Goal: Task Accomplishment & Management: Manage account settings

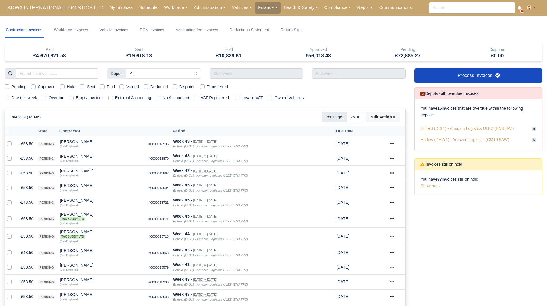
select select "25"
click at [170, 9] on link "Workforce" at bounding box center [176, 7] width 30 height 11
click at [175, 18] on link "Manpower" at bounding box center [187, 20] width 47 height 12
click at [49, 72] on input "search" at bounding box center [57, 73] width 83 height 10
click at [174, 6] on link "Workforce" at bounding box center [176, 7] width 30 height 11
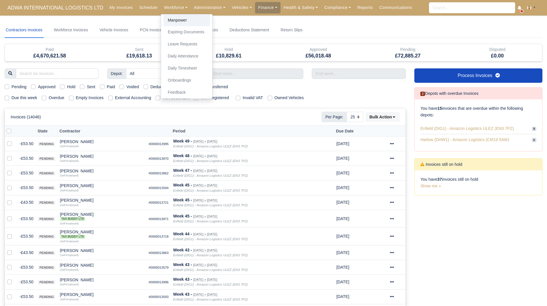
click at [181, 17] on link "Manpower" at bounding box center [187, 20] width 47 height 12
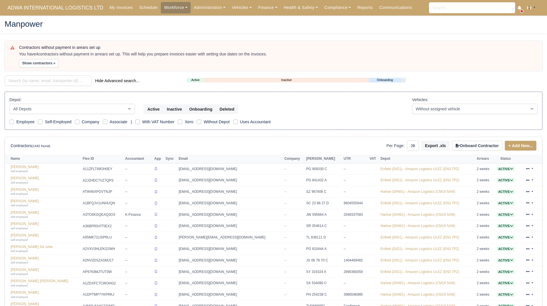
select select "25"
click at [39, 83] on input "search" at bounding box center [48, 81] width 87 height 10
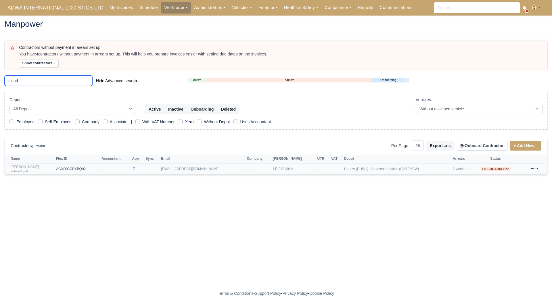
type input "milad"
click at [29, 167] on link "Milad Alavinasab self-employed" at bounding box center [32, 169] width 43 height 8
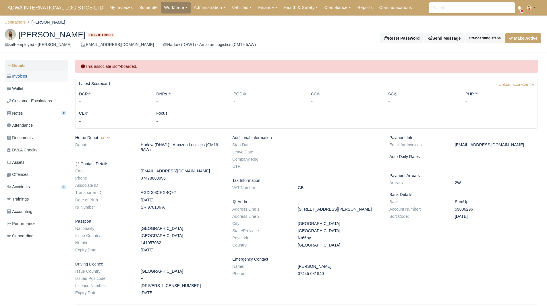
click at [26, 80] on span "Invoices" at bounding box center [17, 76] width 20 height 7
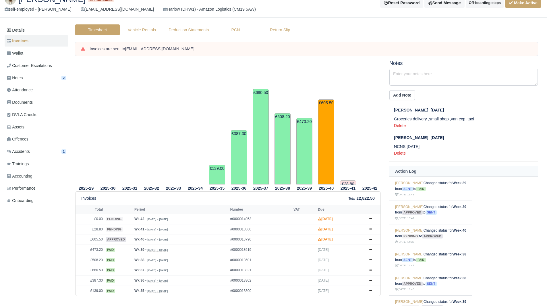
scroll to position [76, 0]
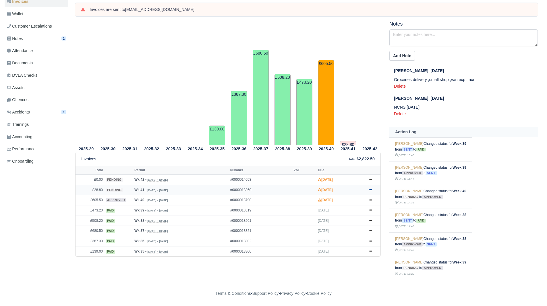
click at [368, 189] on link at bounding box center [370, 189] width 9 height 7
click at [354, 200] on link "Show Invoice" at bounding box center [349, 201] width 51 height 12
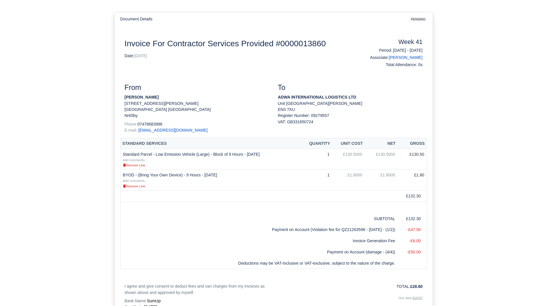
scroll to position [141, 0]
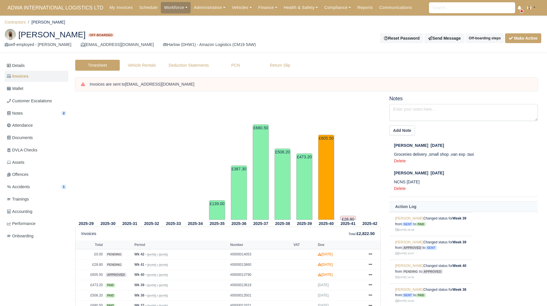
scroll to position [47, 0]
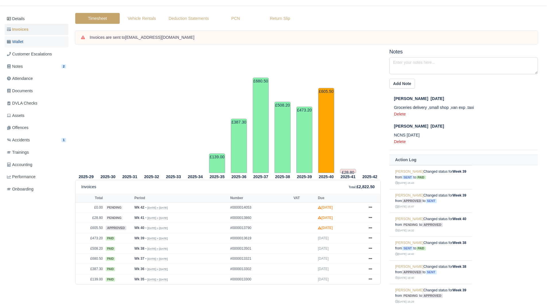
click at [39, 40] on link "Wallet" at bounding box center [37, 41] width 64 height 11
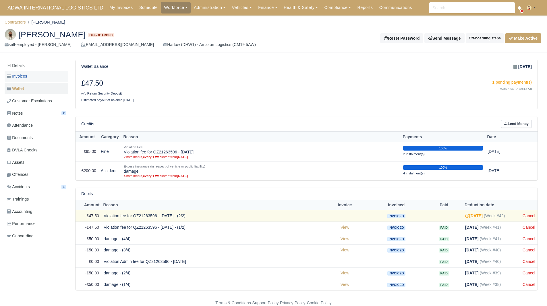
click at [44, 78] on link "Invoices" at bounding box center [37, 76] width 64 height 11
click at [529, 215] on link "Cancel" at bounding box center [529, 215] width 13 height 5
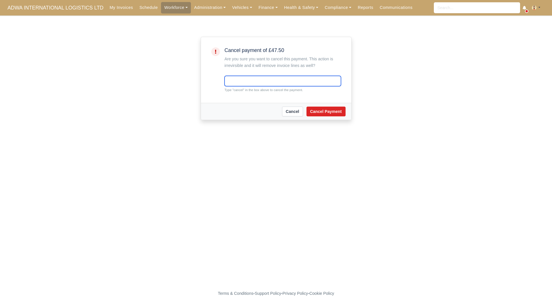
click at [234, 83] on input "text" at bounding box center [282, 81] width 116 height 10
type input "cancel"
click at [338, 110] on button "Cancel Payment" at bounding box center [325, 112] width 39 height 10
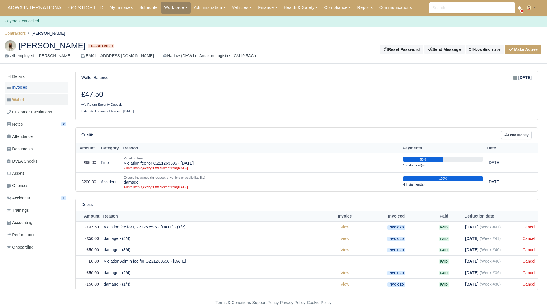
click at [34, 90] on link "Invoices" at bounding box center [37, 87] width 64 height 11
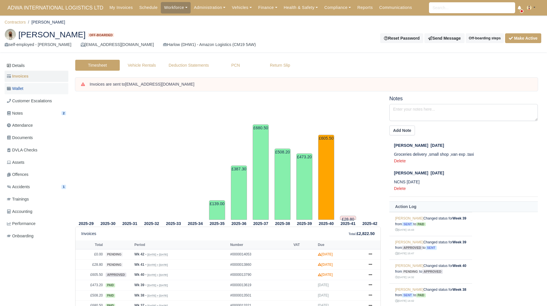
click at [36, 86] on link "Wallet" at bounding box center [37, 88] width 64 height 11
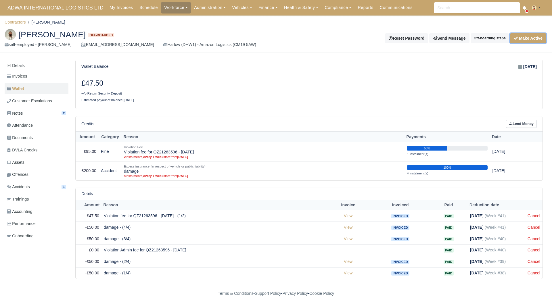
click at [526, 35] on button "Make Active" at bounding box center [528, 38] width 36 height 10
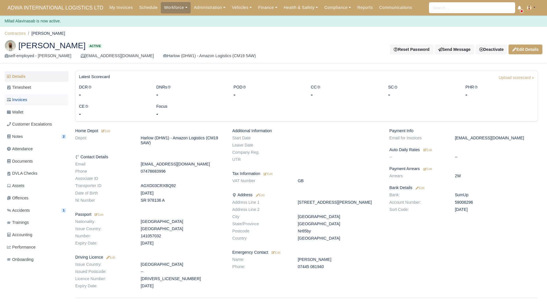
click at [12, 97] on span "Invoices" at bounding box center [17, 100] width 20 height 7
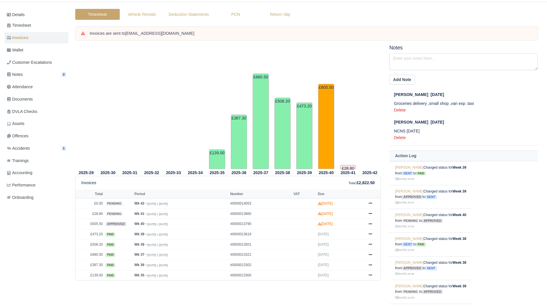
scroll to position [18, 0]
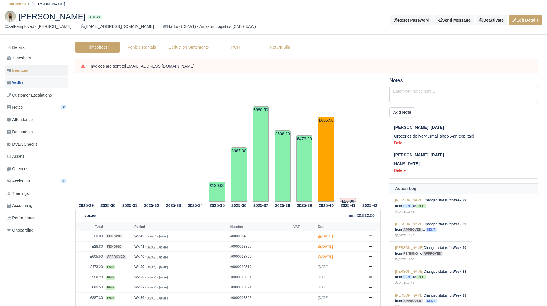
click at [49, 82] on link "Wallet" at bounding box center [37, 82] width 64 height 11
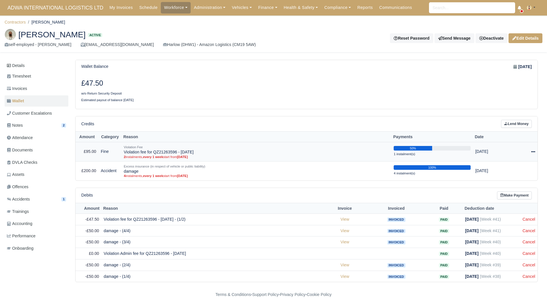
click at [536, 151] on td "Actions Make Payment" at bounding box center [524, 151] width 27 height 19
click at [534, 152] on icon at bounding box center [534, 152] width 4 height 4
click at [524, 168] on button "Make Payment" at bounding box center [509, 169] width 51 height 9
select select "5457"
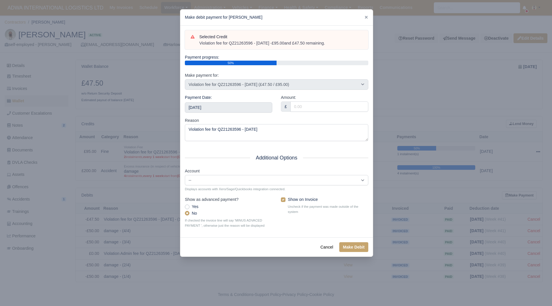
drag, startPoint x: 335, startPoint y: 44, endPoint x: 198, endPoint y: 46, distance: 137.1
click at [198, 46] on div "Selected Credit Violation fee for QZ21263596 - 19/09/2025 - £95.00 and £47.50 r…" at bounding box center [276, 40] width 183 height 20
click at [364, 17] on icon at bounding box center [366, 17] width 4 height 4
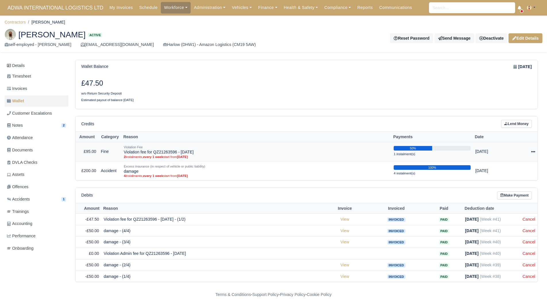
scroll to position [1, 0]
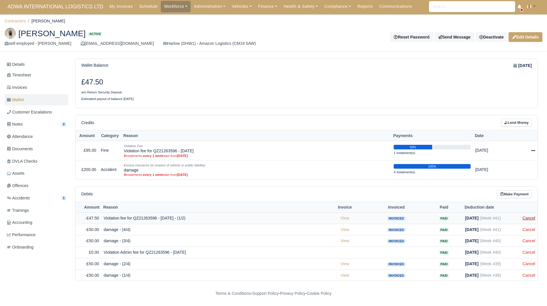
click at [525, 219] on link "Cancel" at bounding box center [529, 218] width 13 height 5
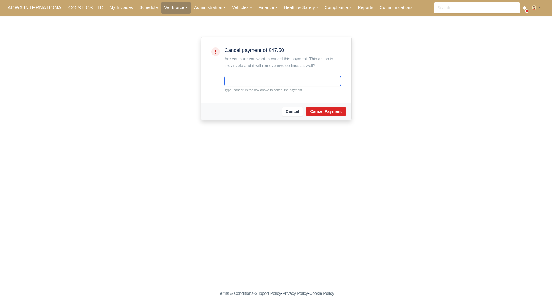
click at [290, 80] on input "text" at bounding box center [282, 81] width 116 height 10
type input "cancel"
click at [326, 116] on button "Cancel Payment" at bounding box center [325, 112] width 39 height 10
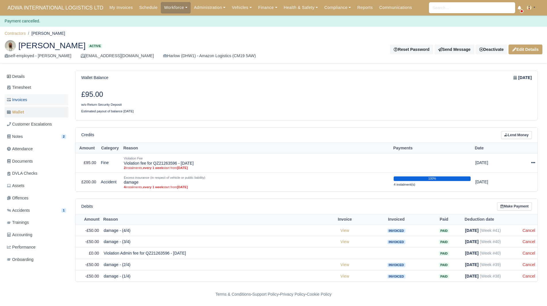
click at [55, 101] on link "Invoices" at bounding box center [37, 99] width 64 height 11
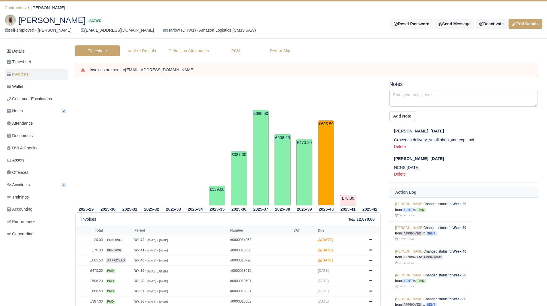
scroll to position [29, 0]
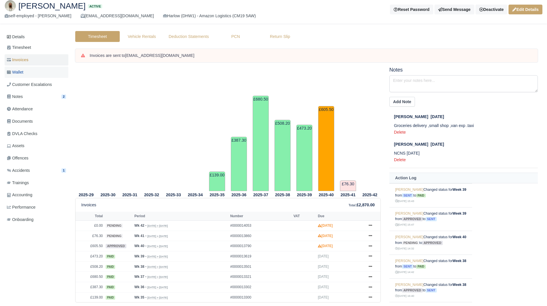
click at [31, 71] on link "Wallet" at bounding box center [37, 72] width 64 height 11
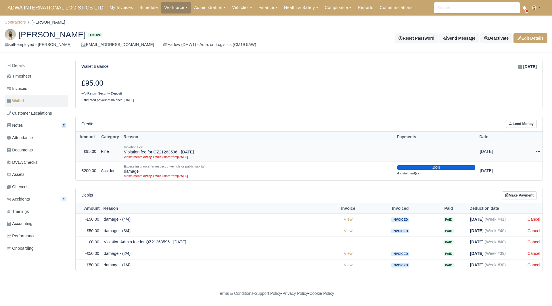
click at [537, 155] on div at bounding box center [528, 151] width 23 height 7
click at [527, 167] on button "Make Payment" at bounding box center [514, 169] width 51 height 9
select select "5457"
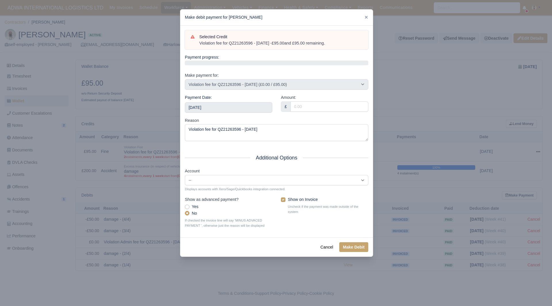
drag, startPoint x: 340, startPoint y: 43, endPoint x: 200, endPoint y: 45, distance: 140.0
click at [200, 45] on div "Violation fee for QZ21263596 - 19/09/2025 - £95.00 and £95.00 remaining." at bounding box center [280, 44] width 163 height 6
copy div "Violation fee for QZ21263596 - 19/09/2025 - £95.00 and £95.00 remaining."
click at [232, 105] on input "2025-10-18" at bounding box center [228, 107] width 87 height 10
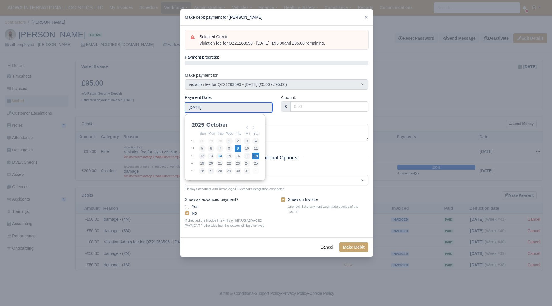
type input "2025-10-09"
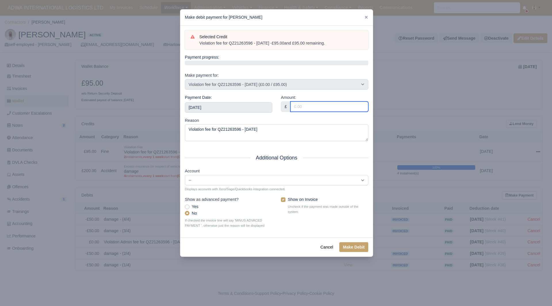
click at [320, 102] on input "Amount:" at bounding box center [329, 106] width 78 height 10
type input "82.30"
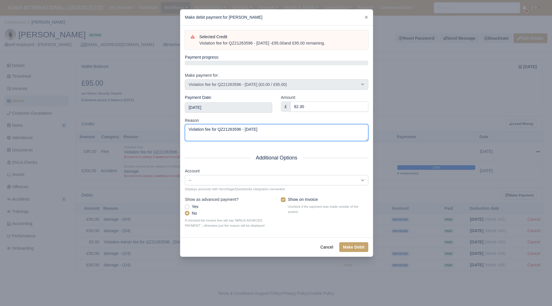
drag, startPoint x: 291, startPoint y: 132, endPoint x: 114, endPoint y: 133, distance: 177.6
click at [114, 133] on div "​ Make debit payment for Milad Alavinasab Selected Credit Violation fee for QZ2…" at bounding box center [276, 153] width 552 height 306
drag, startPoint x: 337, startPoint y: 44, endPoint x: 193, endPoint y: 49, distance: 144.0
click at [193, 49] on div "Selected Credit Violation fee for QZ21263596 - 19/09/2025 - £95.00 and £95.00 r…" at bounding box center [276, 40] width 183 height 20
copy div "Violation fee for QZ21263596 - 19/09/2025 - £95.00 and £95.00 remaining."
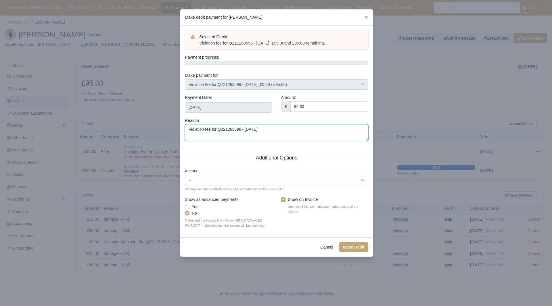
drag, startPoint x: 276, startPoint y: 128, endPoint x: 157, endPoint y: 125, distance: 118.4
click at [157, 125] on div "​ Make debit payment for Milad Alavinasab Selected Credit Violation fee for QZ2…" at bounding box center [276, 153] width 552 height 306
paste textarea "- £95.00 and £95.00 remaining."
type textarea "Violation fee for QZ21263596 - 19/09/2025 - £95.00 and £95.00 remaining."
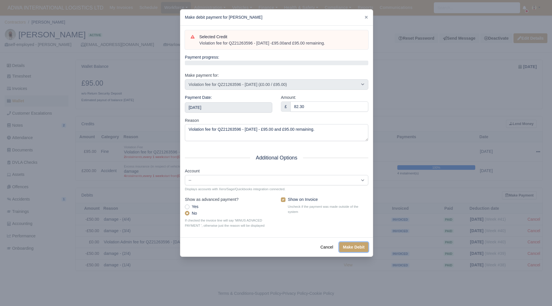
click at [345, 243] on button "Make Debit" at bounding box center [353, 247] width 29 height 10
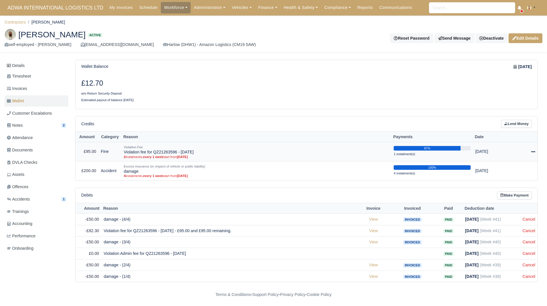
click at [533, 150] on icon at bounding box center [534, 152] width 4 height 4
click at [512, 168] on button "Make Payment" at bounding box center [509, 169] width 51 height 9
select select "5457"
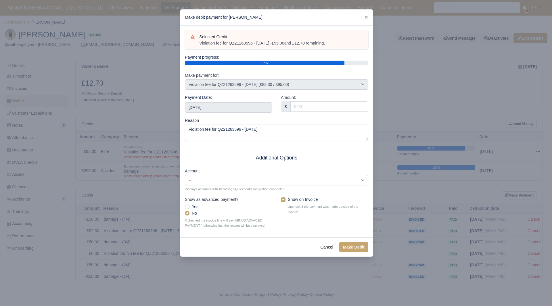
drag, startPoint x: 339, startPoint y: 46, endPoint x: 194, endPoint y: 41, distance: 144.6
click at [194, 41] on div "Selected Credit Violation fee for QZ21263596 - 19/09/2025 - £95.00 and £12.70 r…" at bounding box center [277, 40] width 172 height 13
click at [210, 41] on div "Violation fee for QZ21263596 - 19/09/2025 - £95.00 and £12.70 remaining." at bounding box center [280, 44] width 163 height 6
drag, startPoint x: 200, startPoint y: 44, endPoint x: 340, endPoint y: 47, distance: 140.0
click at [340, 47] on div "Selected Credit Violation fee for QZ21263596 - 19/09/2025 - £95.00 and £12.70 r…" at bounding box center [276, 40] width 183 height 20
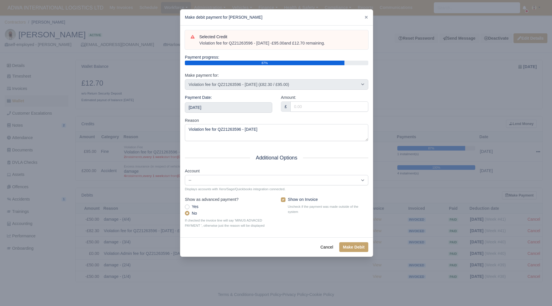
copy div "Violation fee for QZ21263596 - 19/09/2025 - £95.00 and £12.70 remaining."
click at [256, 101] on div "Payment Date: 2025-10-18" at bounding box center [228, 103] width 87 height 18
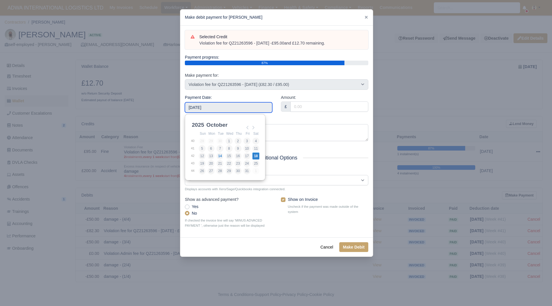
click at [253, 107] on input "2025-10-18" at bounding box center [228, 107] width 87 height 10
type input "2025-10-04"
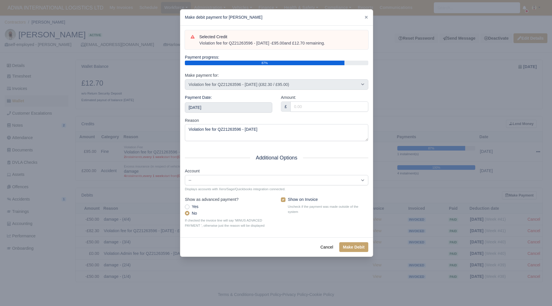
drag, startPoint x: 326, startPoint y: 113, endPoint x: 329, endPoint y: 107, distance: 7.3
click at [326, 113] on div "Amount: £" at bounding box center [324, 105] width 96 height 23
click at [329, 107] on input "Amount:" at bounding box center [329, 106] width 78 height 10
type input "12.70"
drag, startPoint x: 253, startPoint y: 135, endPoint x: 169, endPoint y: 132, distance: 84.5
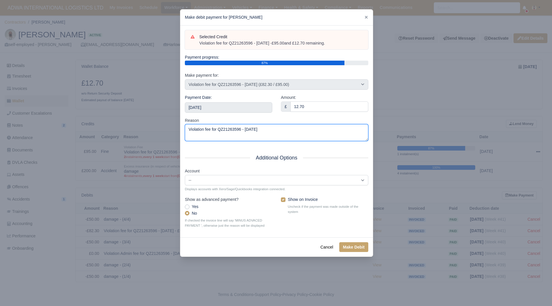
click at [169, 132] on div "​ Make debit payment for Milad Alavinasab Selected Credit Violation fee for QZ2…" at bounding box center [276, 153] width 552 height 306
paste textarea "- £95.00 and £12.70 remaining."
type textarea "Violation fee for QZ21263596 - 19/09/2025 - £95.00 and £12.70 remaining."
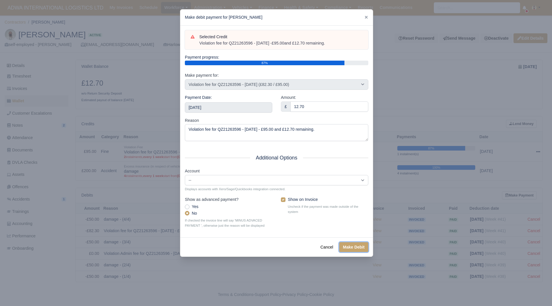
click at [354, 251] on button "Make Debit" at bounding box center [353, 247] width 29 height 10
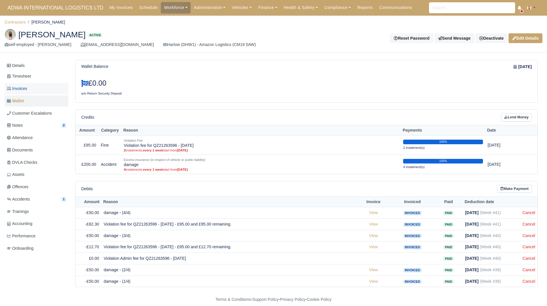
click at [48, 91] on link "Invoices" at bounding box center [37, 88] width 64 height 11
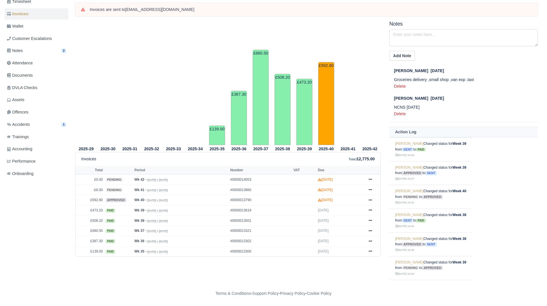
scroll to position [76, 0]
click at [371, 189] on icon at bounding box center [370, 189] width 3 height 3
click at [350, 221] on link "Hold" at bounding box center [349, 225] width 51 height 12
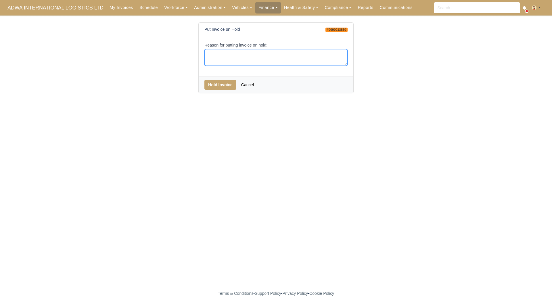
click at [296, 52] on textarea "Reason for putting invoice on hold:" at bounding box center [275, 57] width 143 height 17
type textarea "EOC"
click at [216, 83] on button "Hold Invoice" at bounding box center [220, 85] width 32 height 10
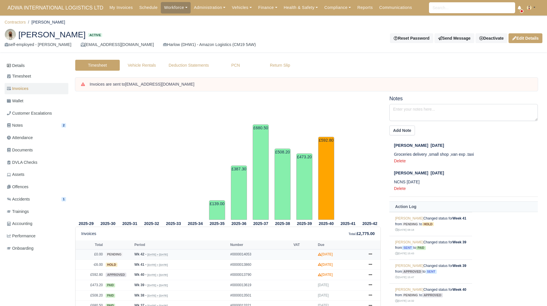
scroll to position [76, 0]
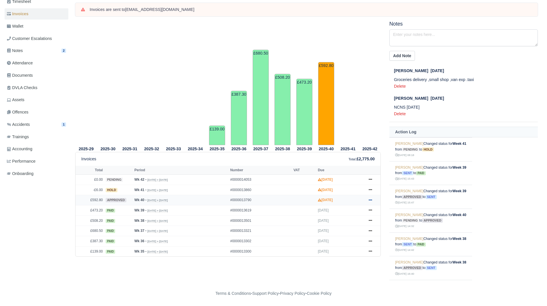
click at [373, 199] on link at bounding box center [370, 200] width 9 height 7
click at [350, 213] on link "Show Invoice" at bounding box center [349, 211] width 51 height 12
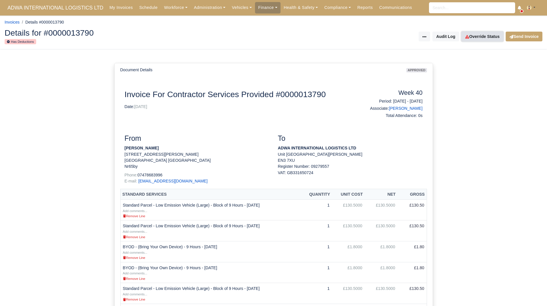
click at [493, 36] on link "Override Status" at bounding box center [483, 37] width 42 height 10
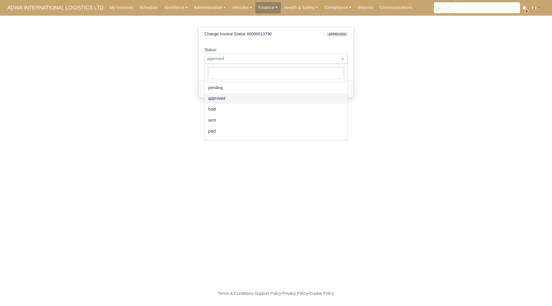
click at [269, 60] on span "approved" at bounding box center [276, 58] width 143 height 7
select select "hold"
click at [216, 94] on button "Change Status" at bounding box center [222, 89] width 36 height 10
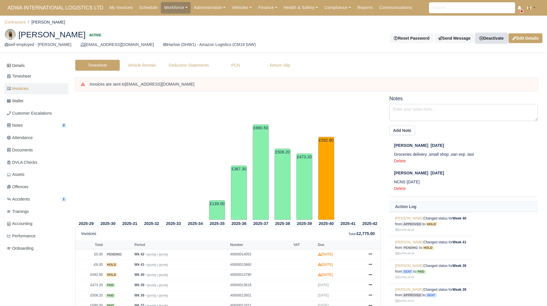
click at [486, 41] on link "Deactivate" at bounding box center [492, 38] width 32 height 10
click at [471, 66] on link "Off-board" at bounding box center [482, 67] width 51 height 9
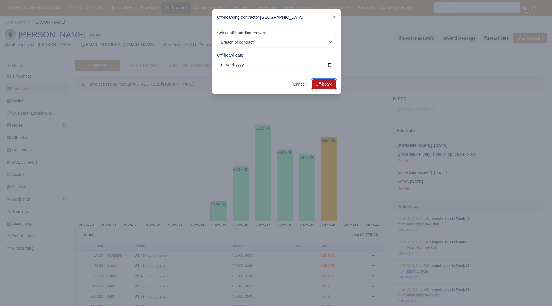
click at [326, 84] on button "Off-board" at bounding box center [323, 84] width 24 height 10
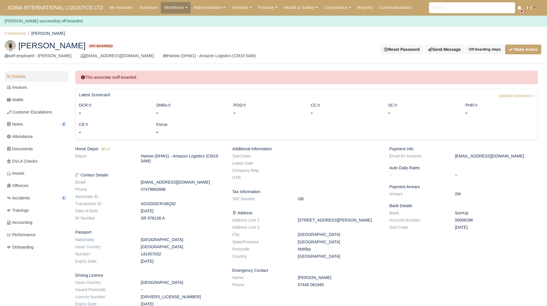
click at [343, 39] on div "[PERSON_NAME] Off-boarded self-employed - [PERSON_NAME] [EMAIL_ADDRESS][DOMAIN_…" at bounding box center [273, 49] width 547 height 29
click at [280, 62] on div "Milad Alavinasab Off-boarded self-employed - Milad Alavinasab miladalavi109@gma…" at bounding box center [273, 49] width 547 height 29
click at [16, 36] on li "Contractors" at bounding box center [15, 33] width 21 height 7
click at [18, 35] on link "Contractors" at bounding box center [15, 33] width 21 height 5
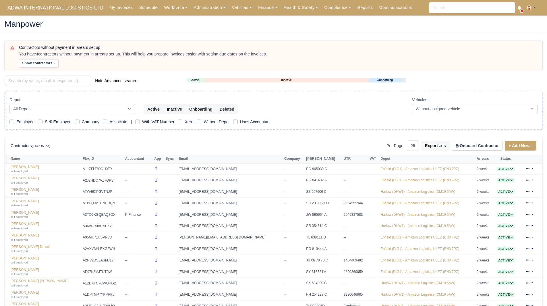
select select "25"
